Goal: Entertainment & Leisure: Consume media (video, audio)

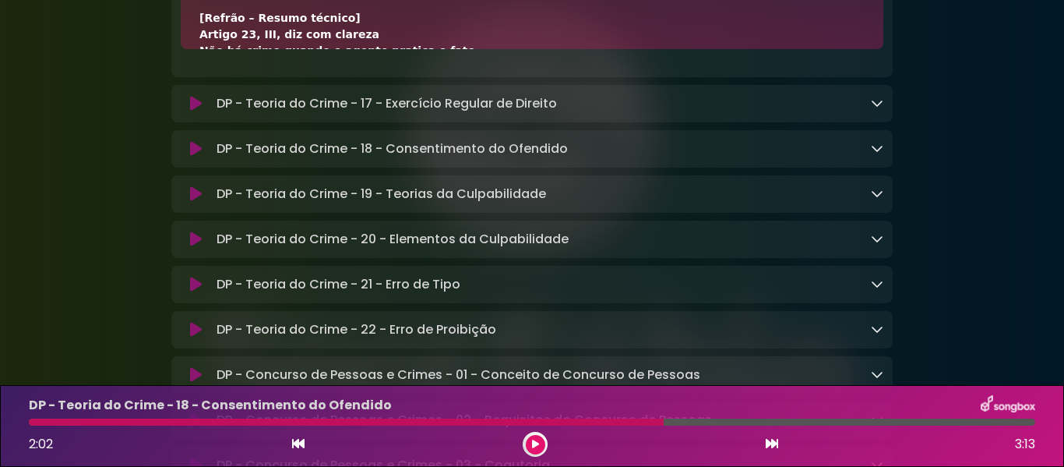
scroll to position [212, 0]
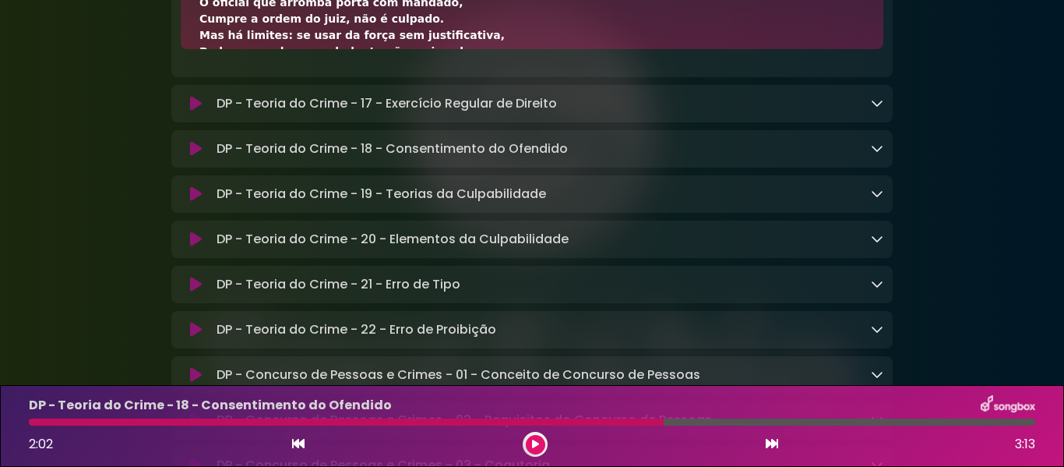
click at [540, 450] on button at bounding box center [535, 444] width 19 height 19
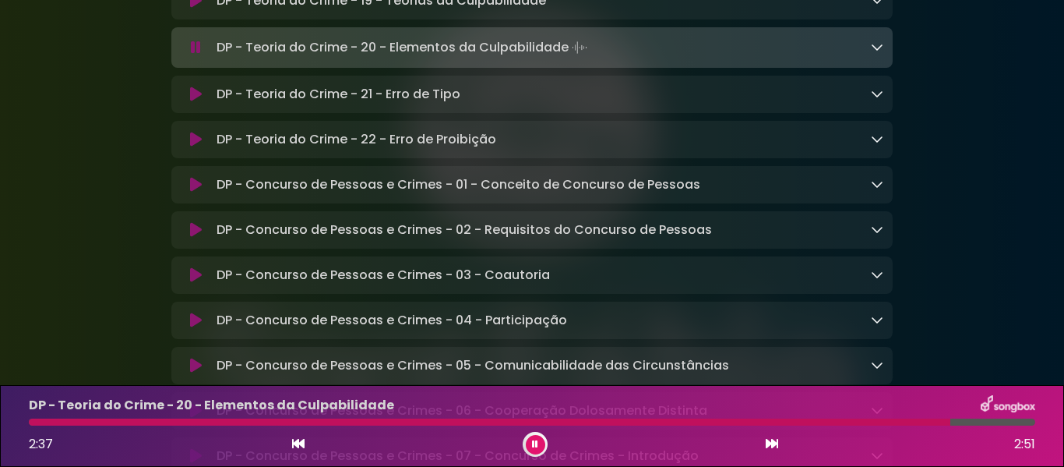
click at [877, 53] on icon at bounding box center [877, 47] width 12 height 12
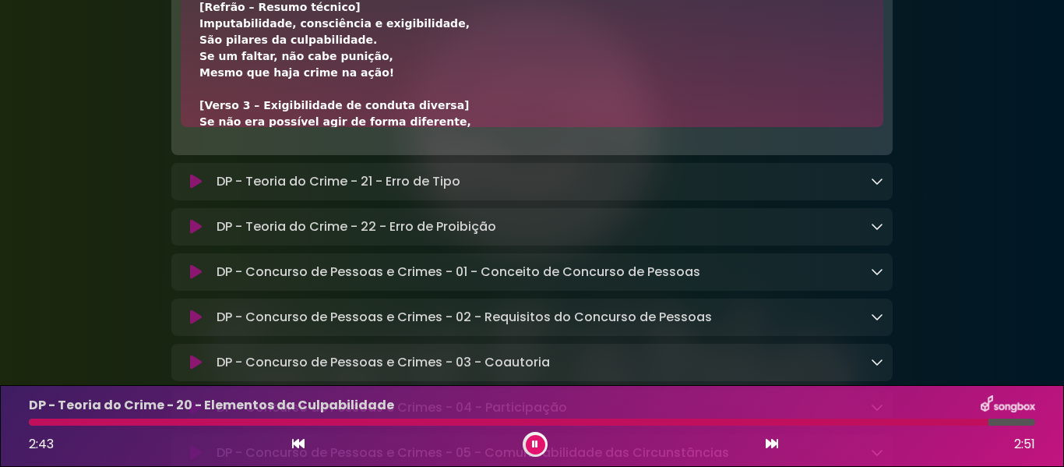
scroll to position [318, 0]
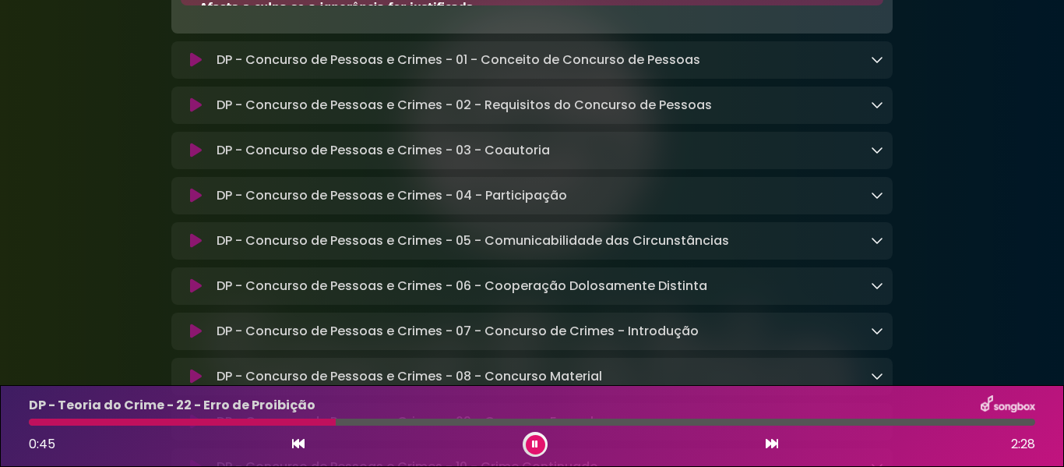
scroll to position [10635, 0]
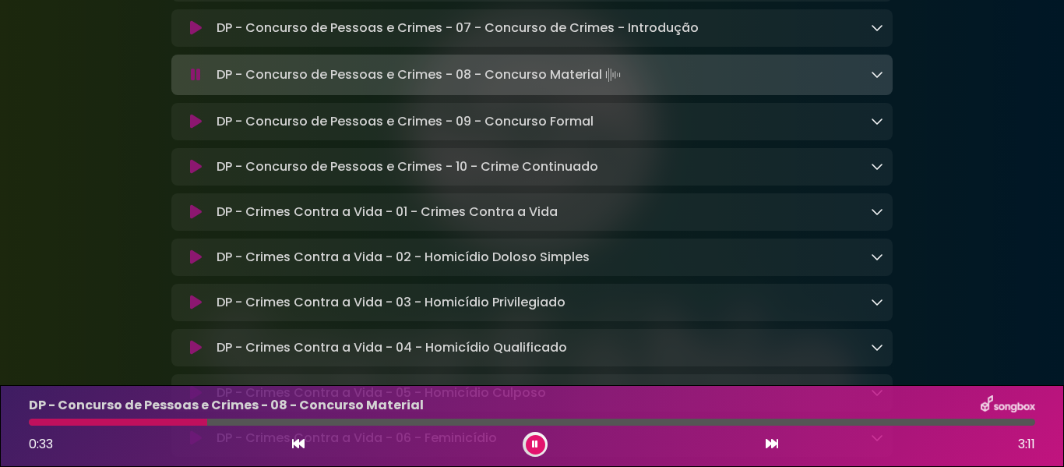
scroll to position [10954, 0]
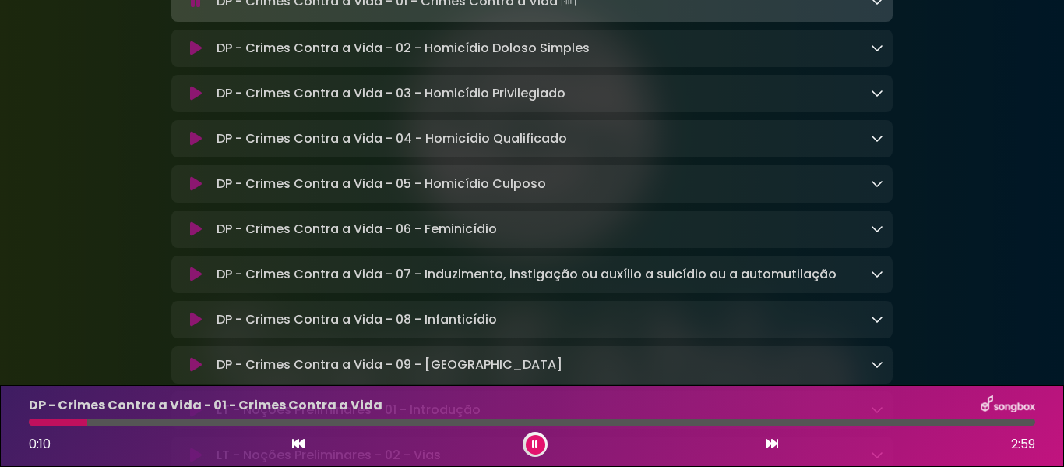
scroll to position [11166, 0]
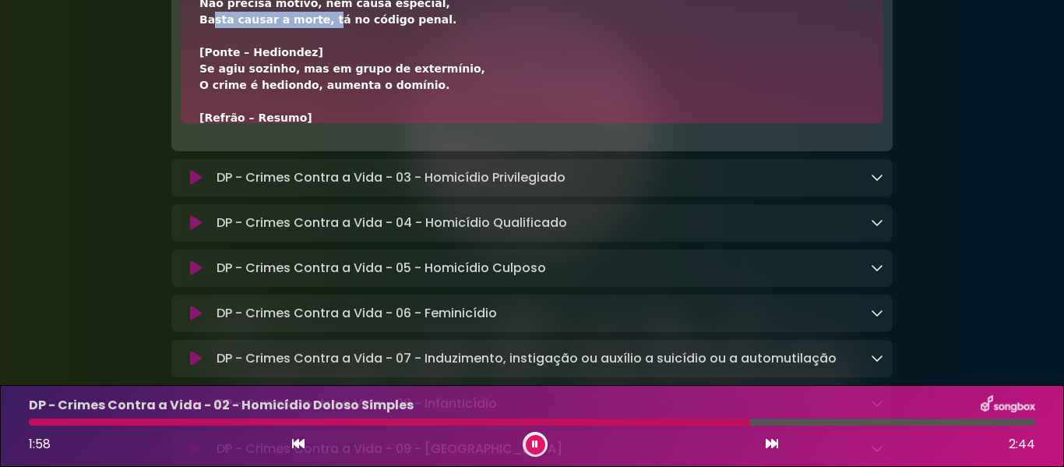
drag, startPoint x: 203, startPoint y: 199, endPoint x: 307, endPoint y: 202, distance: 103.7
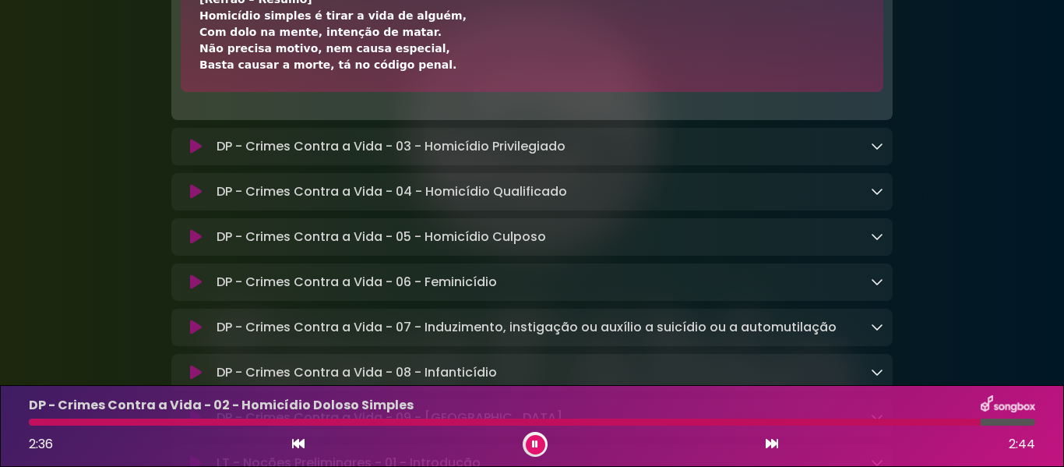
scroll to position [587, 0]
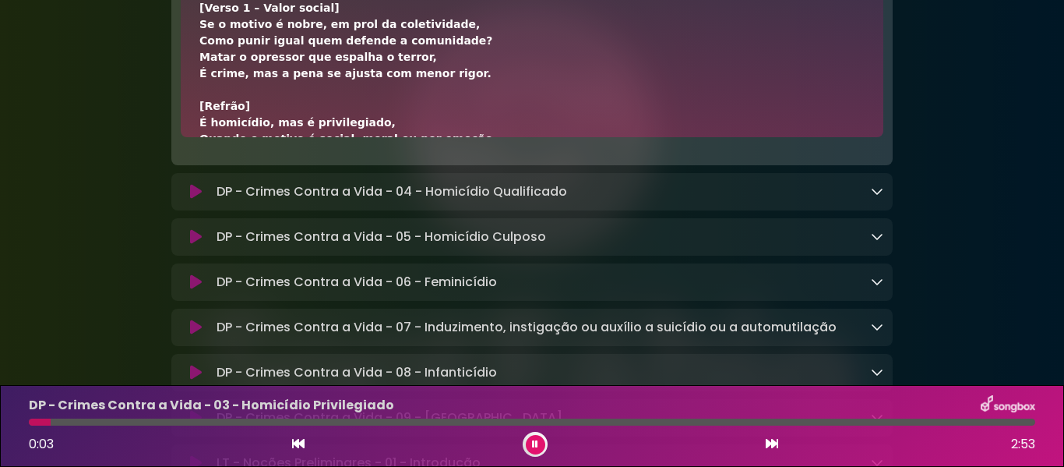
drag, startPoint x: 202, startPoint y: 192, endPoint x: 325, endPoint y: 188, distance: 123.2
click at [310, 192] on div "[Verso 1 – Valor social] Se o motivo é nobre, em prol da coletividade, Como pun…" at bounding box center [531, 188] width 665 height 376
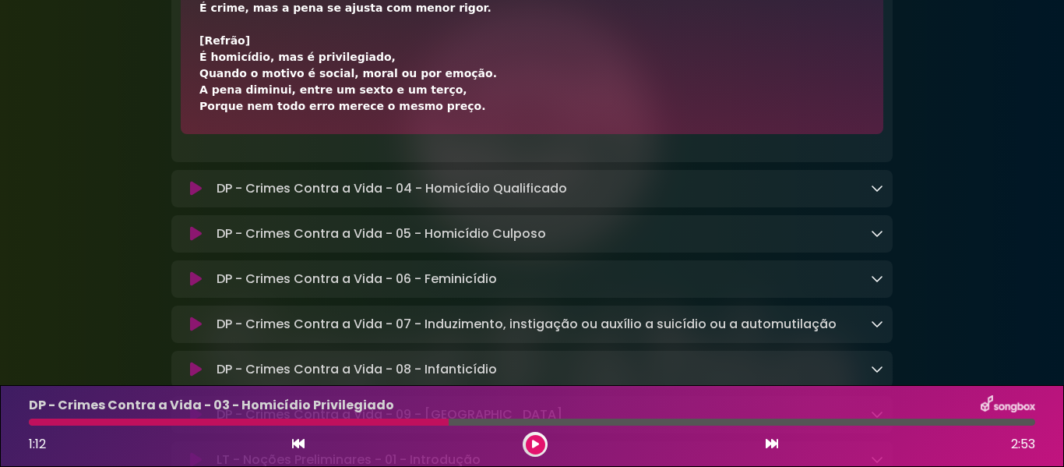
scroll to position [11303, 0]
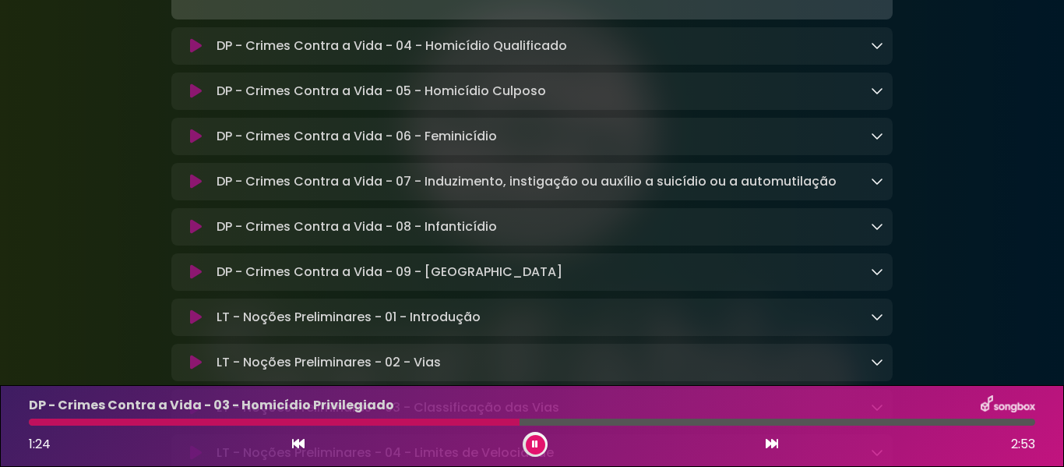
scroll to position [11365, 0]
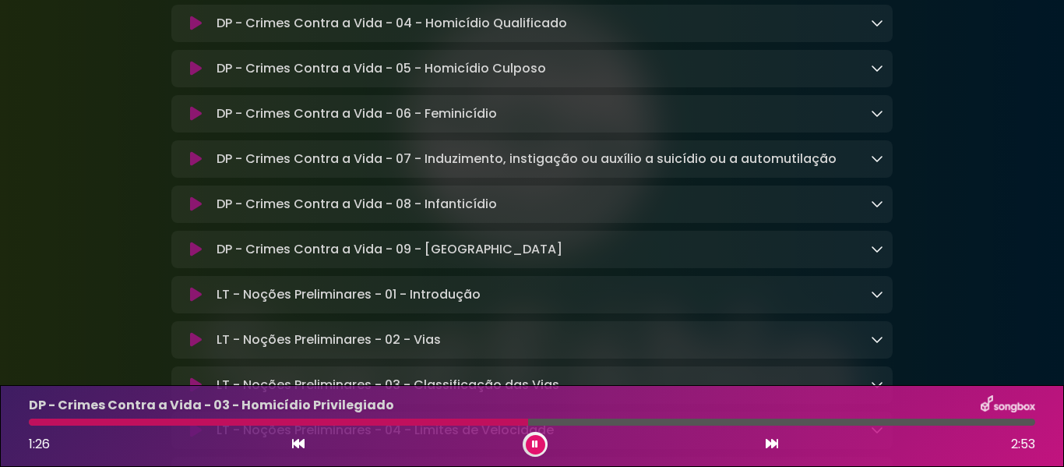
click at [215, 34] on div "[Verso 1 – Valor social] Se o motivo é nobre, em prol da coletividade, Como pun…" at bounding box center [531, 20] width 665 height 376
drag, startPoint x: 196, startPoint y: 23, endPoint x: 318, endPoint y: 19, distance: 122.4
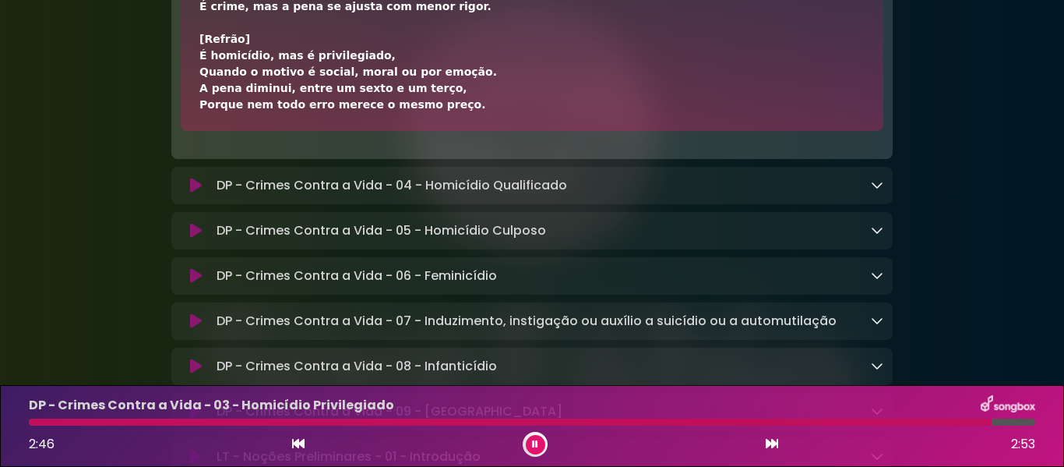
scroll to position [62, 0]
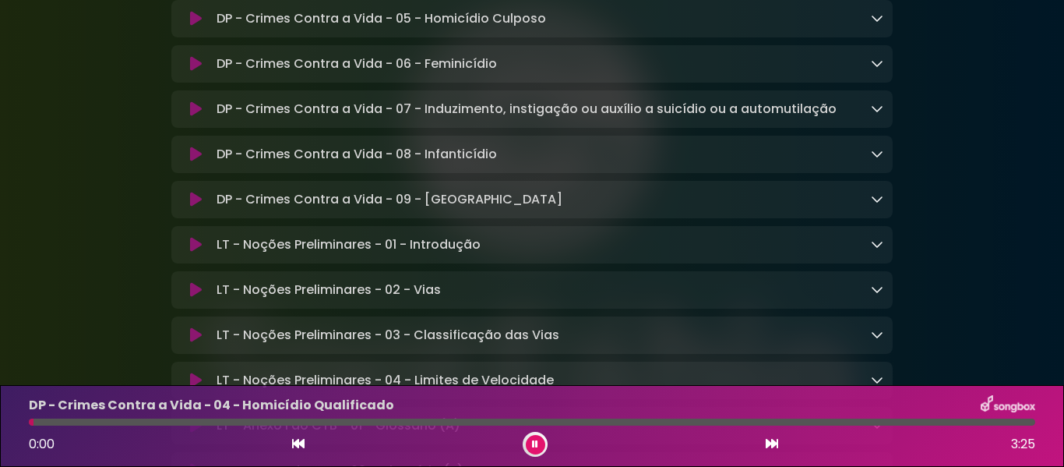
scroll to position [11309, 0]
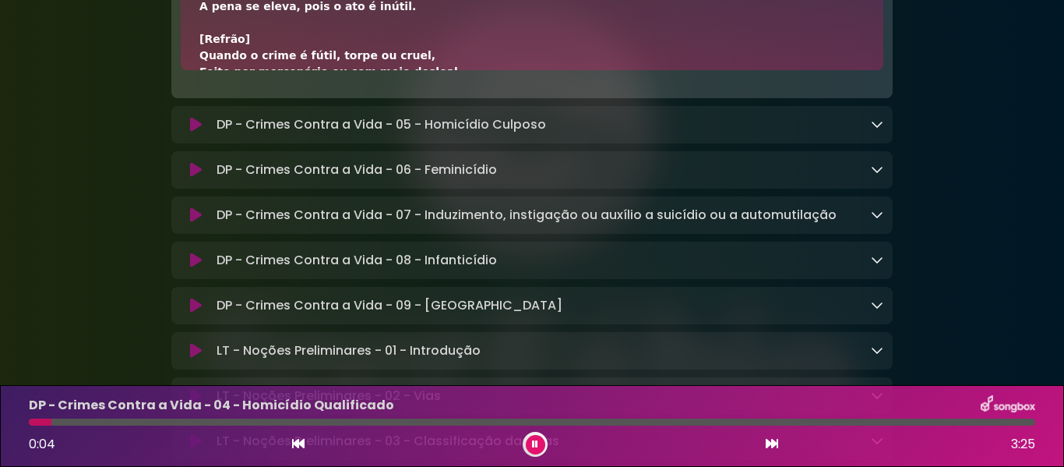
drag, startPoint x: 199, startPoint y: 129, endPoint x: 301, endPoint y: 129, distance: 102.1
